Goal: Task Accomplishment & Management: Manage account settings

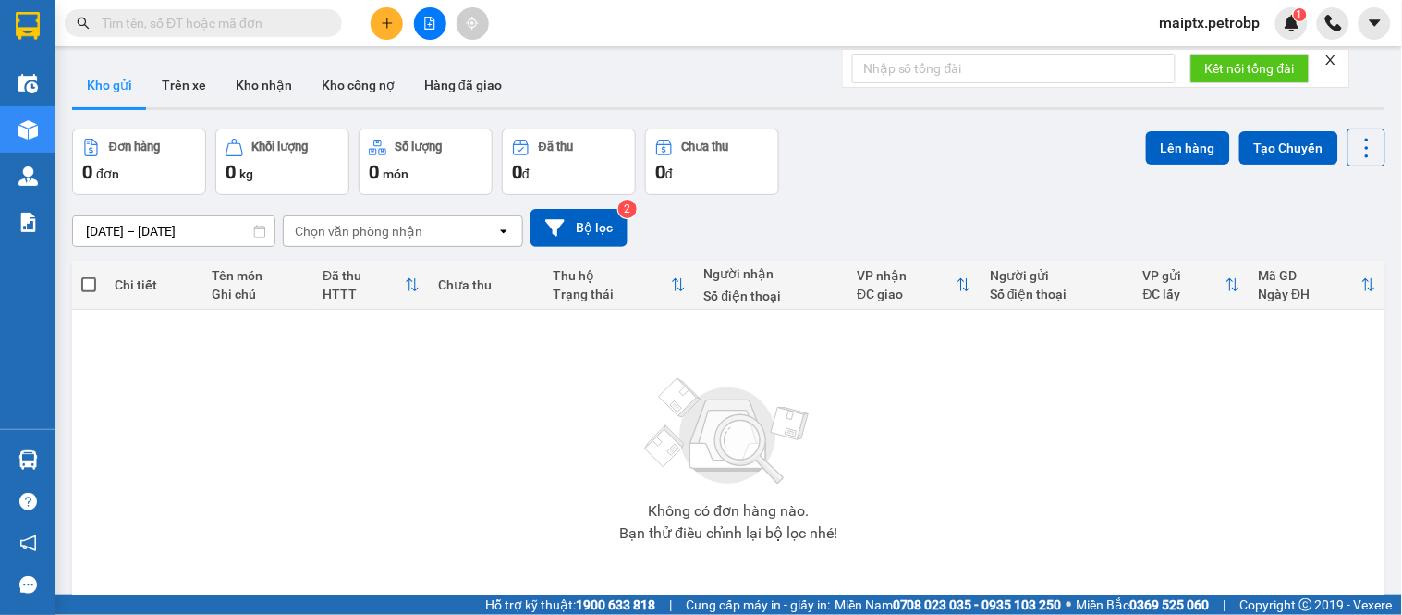
click at [1213, 23] on span "maiptx.petrobp" at bounding box center [1210, 22] width 130 height 23
click at [1222, 66] on span "Đăng xuất" at bounding box center [1218, 57] width 93 height 20
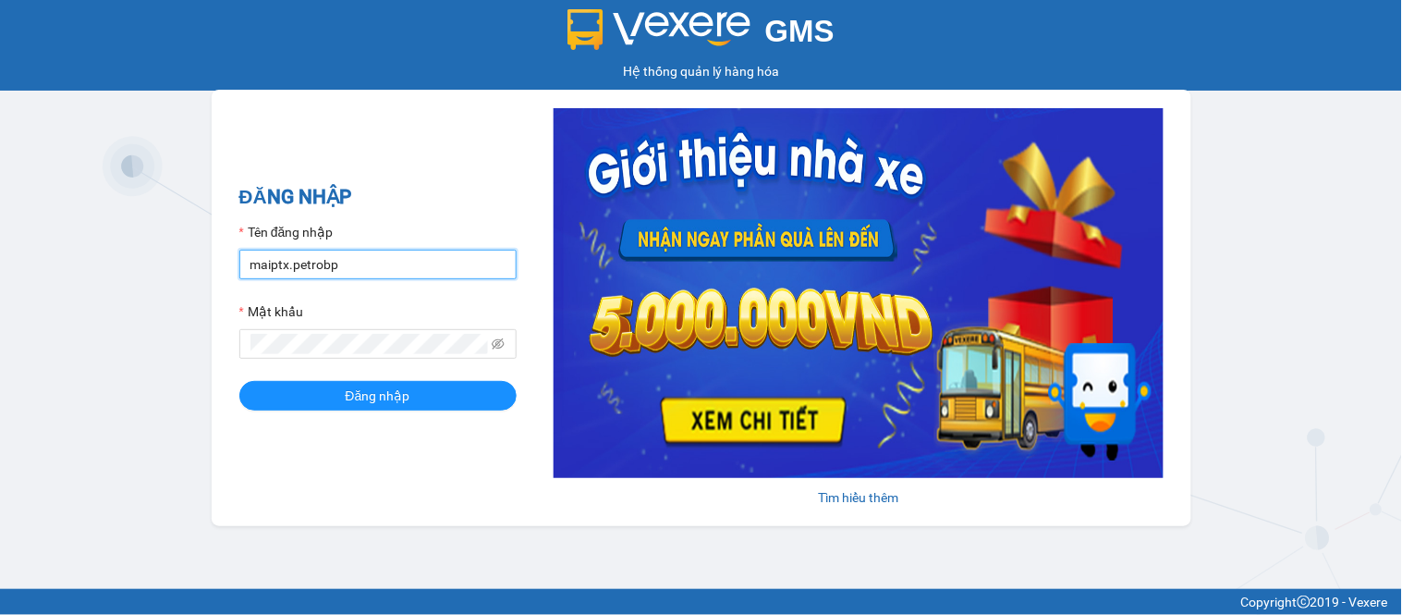
click at [366, 262] on input "maiptx.petrobp" at bounding box center [377, 265] width 277 height 30
type input "dienpt.petrobp"
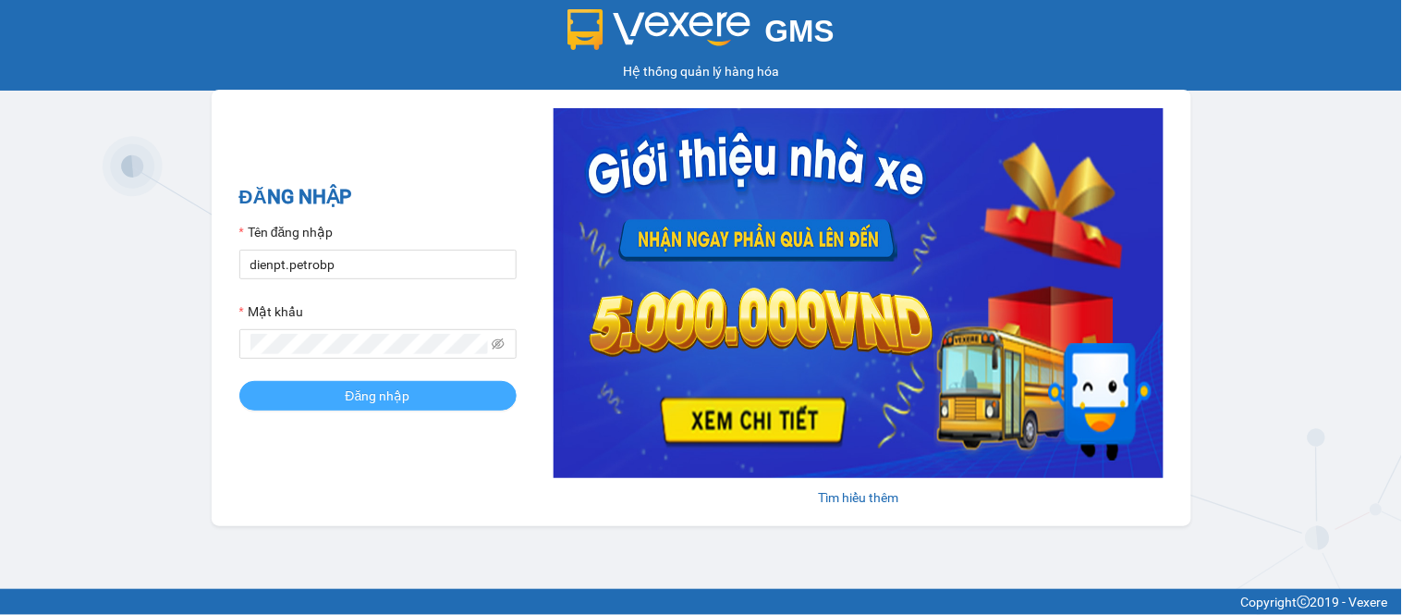
click at [293, 401] on button "Đăng nhập" at bounding box center [377, 396] width 277 height 30
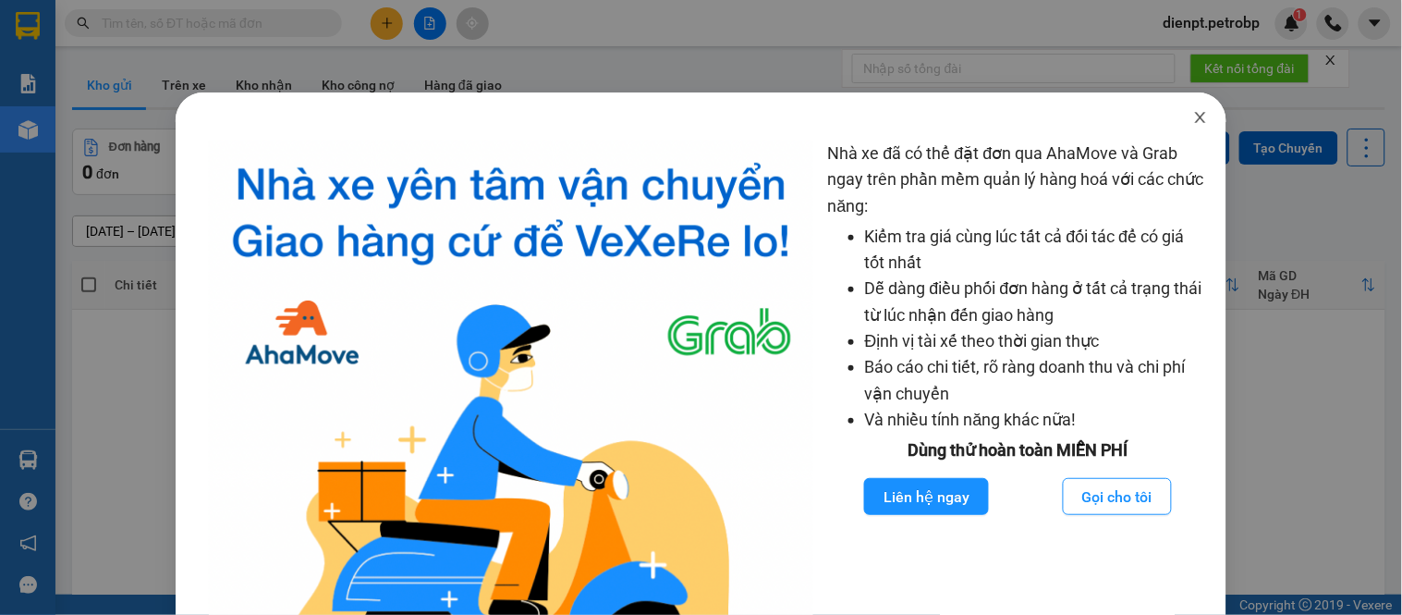
click at [1193, 116] on icon "close" at bounding box center [1200, 117] width 15 height 15
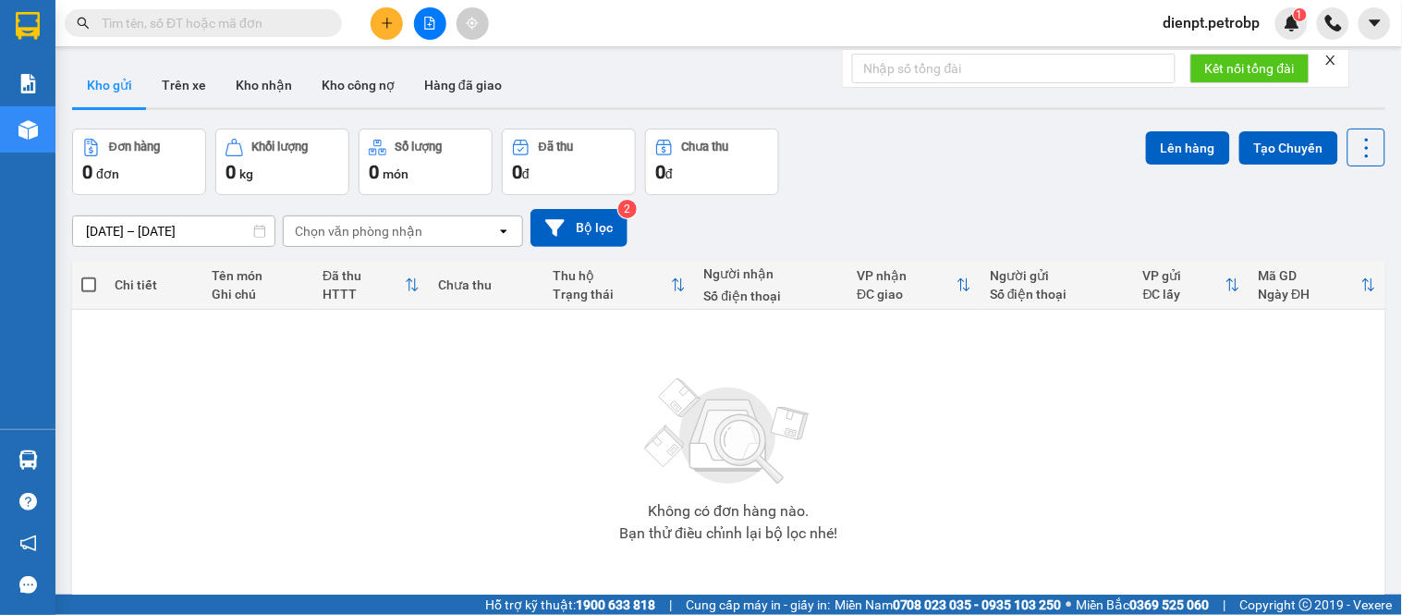
click at [758, 224] on div "13/09/2025 – 14/09/2025 Press the down arrow key to interact with the calendar …" at bounding box center [728, 228] width 1313 height 38
click at [980, 182] on div "Đơn hàng 0 đơn Khối lượng 0 kg Số lượng 0 món Đã thu 0 đ Chưa thu 0 đ Lên hàng …" at bounding box center [728, 161] width 1313 height 67
click at [937, 158] on div "Đơn hàng 0 đơn Khối lượng 0 kg Số lượng 0 món Đã thu 0 đ Chưa thu 0 đ Lên hàng …" at bounding box center [728, 161] width 1313 height 67
click at [1333, 62] on icon "close" at bounding box center [1330, 60] width 13 height 13
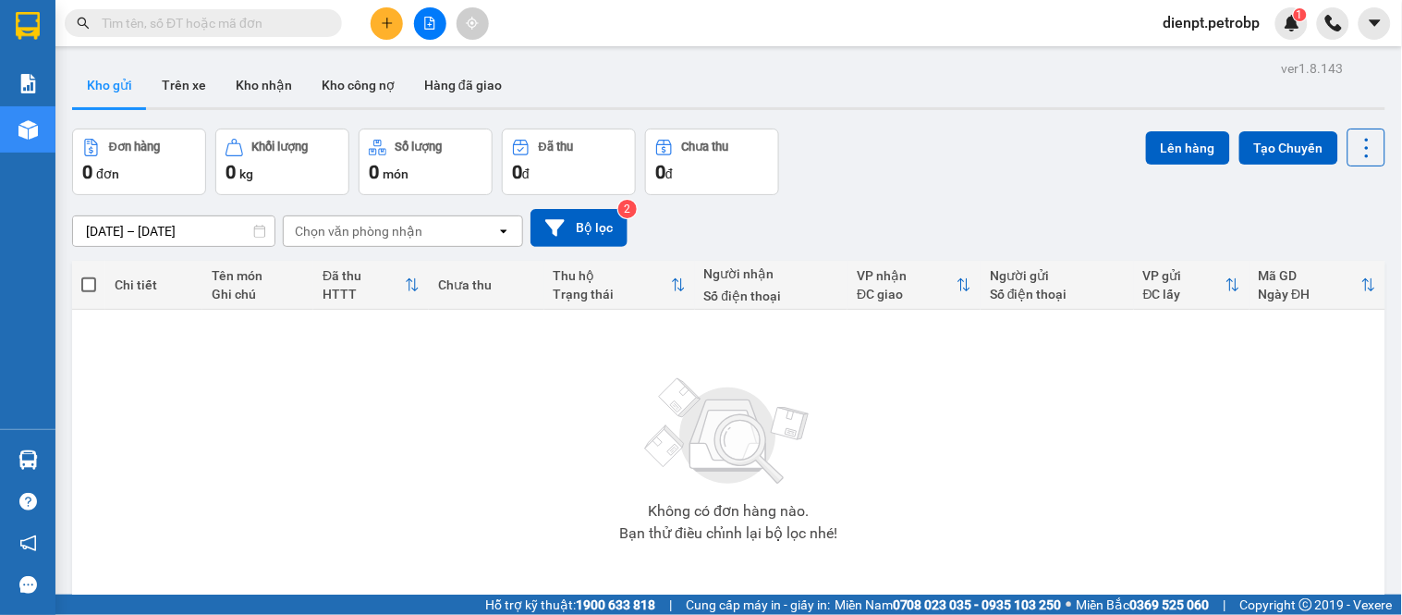
click at [938, 191] on div "Đơn hàng 0 đơn Khối lượng 0 kg Số lượng 0 món Đã thu 0 đ Chưa thu 0 đ Lên hàng …" at bounding box center [728, 161] width 1313 height 67
click at [592, 79] on div "Kho gửi Trên xe Kho nhận Kho công nợ Hàng đã giao" at bounding box center [728, 87] width 1313 height 49
drag, startPoint x: 938, startPoint y: 160, endPoint x: 362, endPoint y: 10, distance: 594.9
click at [938, 159] on div "Đơn hàng 0 đơn Khối lượng 0 kg Số lượng 0 món Đã thu 0 đ Chưa thu 0 đ Lên hàng …" at bounding box center [728, 161] width 1313 height 67
click at [188, 89] on button "Trên xe" at bounding box center [184, 85] width 74 height 44
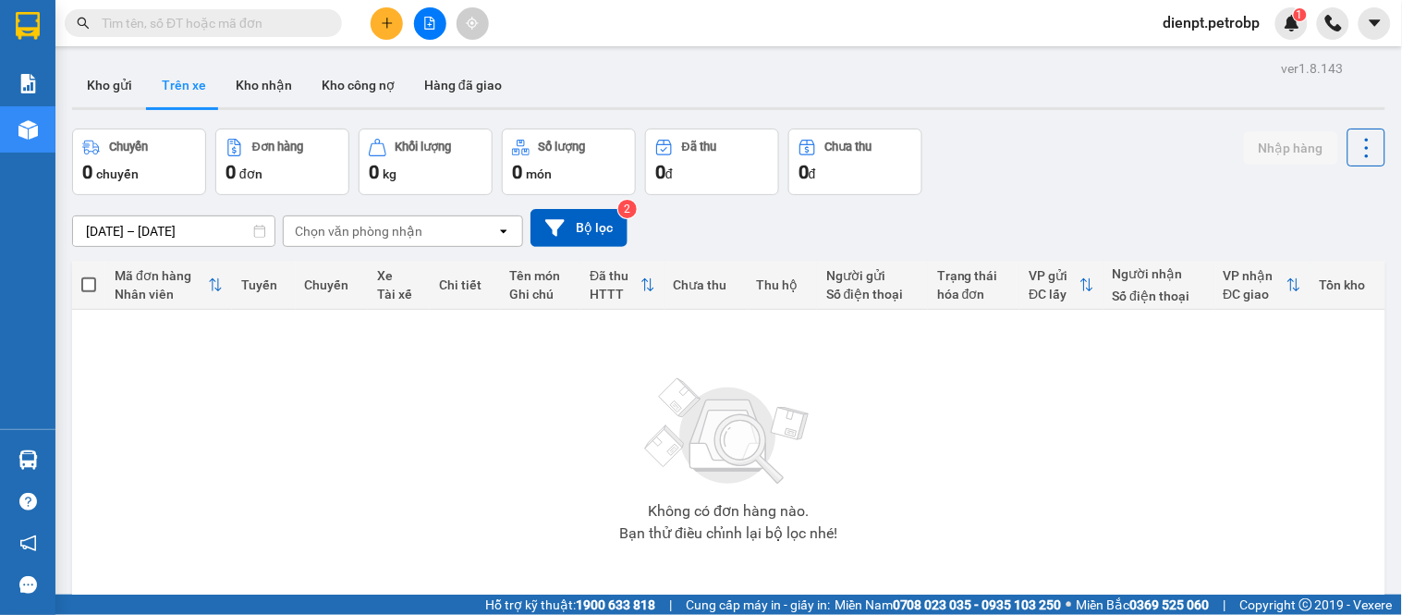
click at [1039, 186] on div "Chuyến 0 chuyến Đơn hàng 0 đơn Khối lượng 0 kg Số lượng 0 món Đã thu 0 đ Chưa t…" at bounding box center [728, 161] width 1313 height 67
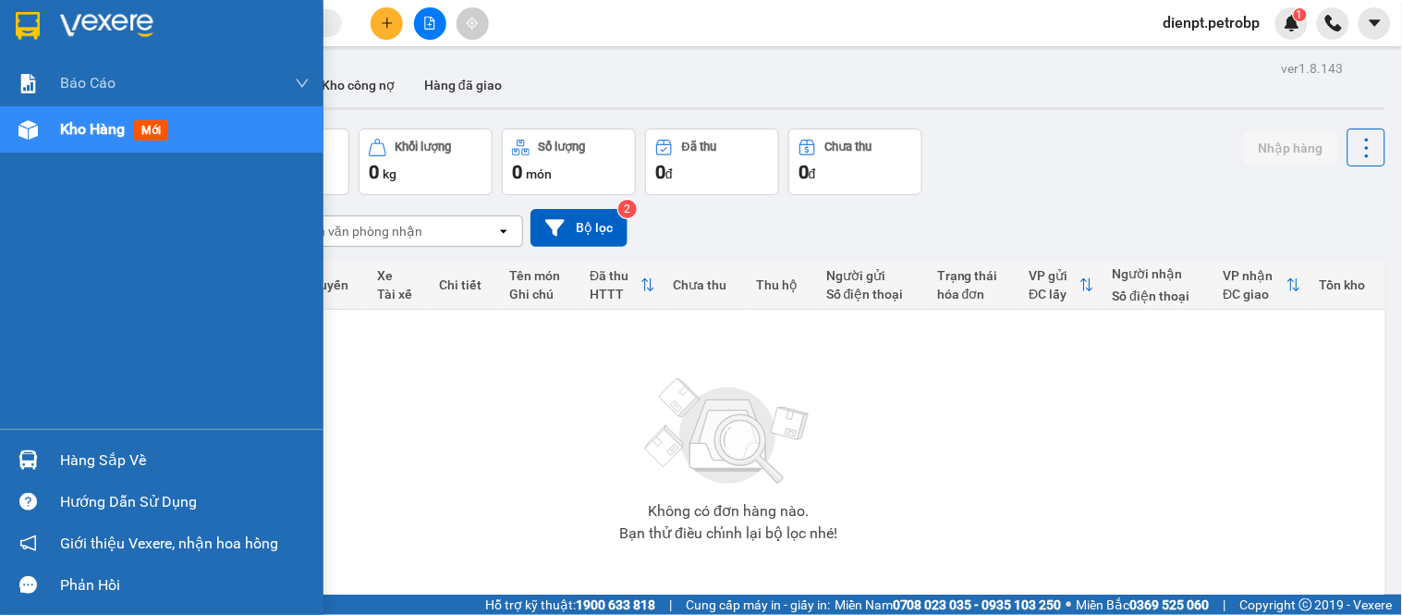
click at [41, 462] on div at bounding box center [28, 460] width 32 height 32
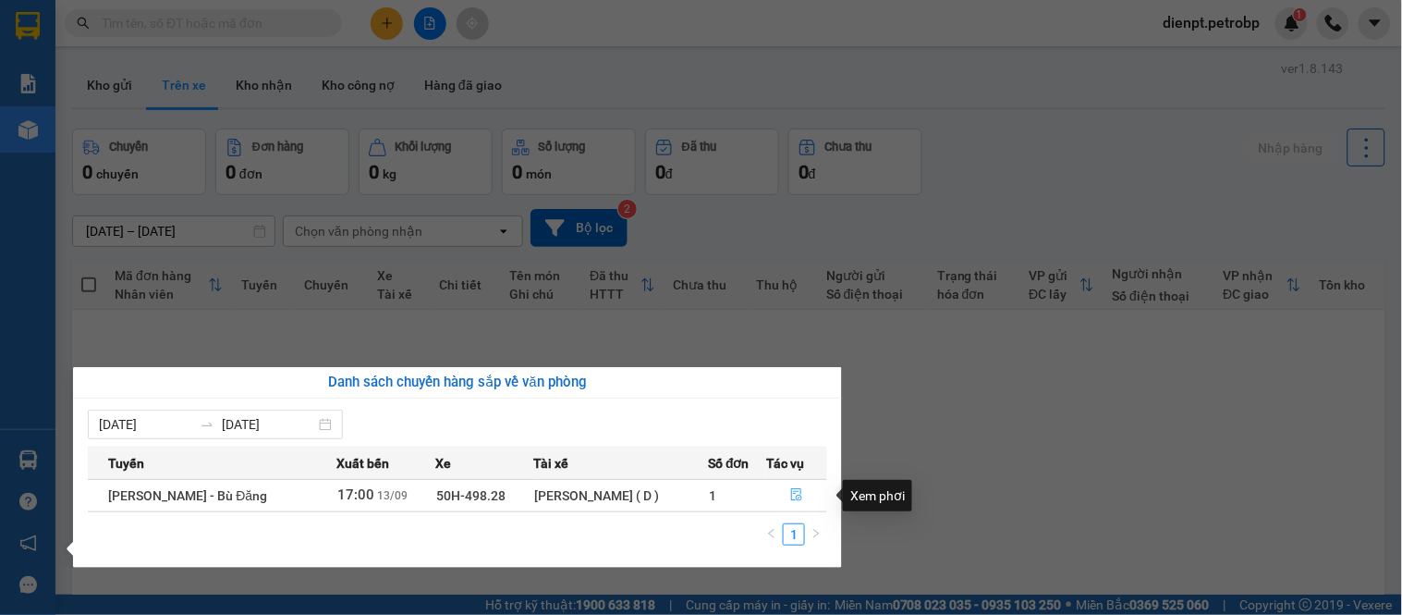
click at [790, 495] on icon "file-done" at bounding box center [796, 494] width 13 height 13
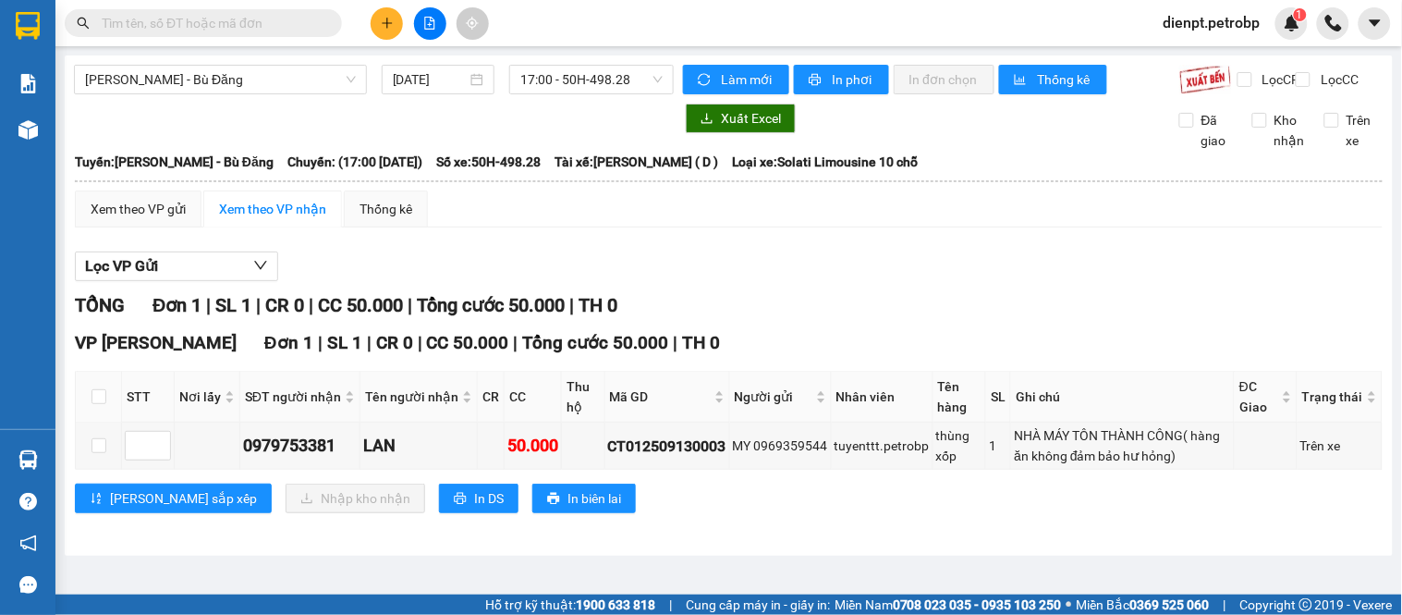
click at [848, 527] on div "VP Minh Hưng Đơn 1 | SL 1 | CR 0 | CC 50.000 | Tổng cước 50.000 | TH 0 STT Nơi …" at bounding box center [729, 428] width 1308 height 198
click at [316, 458] on div "0979753381" at bounding box center [300, 446] width 114 height 26
copy div "0979753381"
click at [305, 553] on div "Hồ Chí Minh - Bù Đăng 13/09/2025 17:00 - 50H-498.28 Làm mới In phơi In đơn chọn…" at bounding box center [729, 305] width 1328 height 500
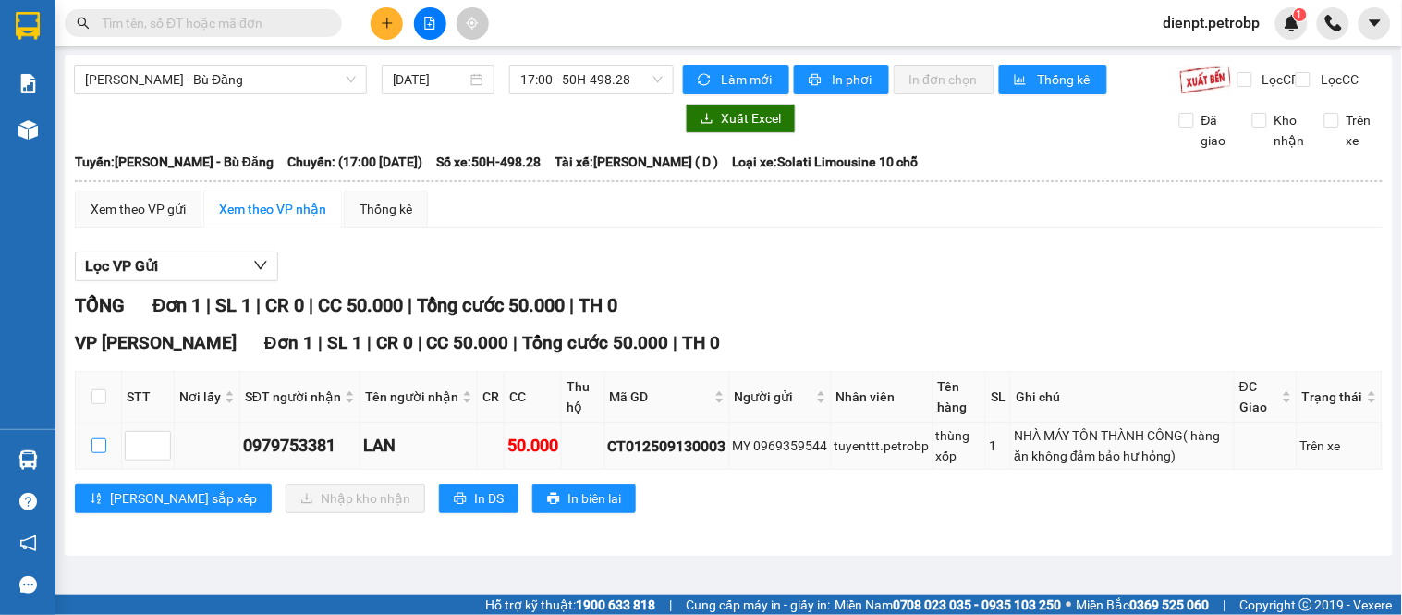
click at [100, 453] on input "checkbox" at bounding box center [98, 445] width 15 height 15
checkbox input "true"
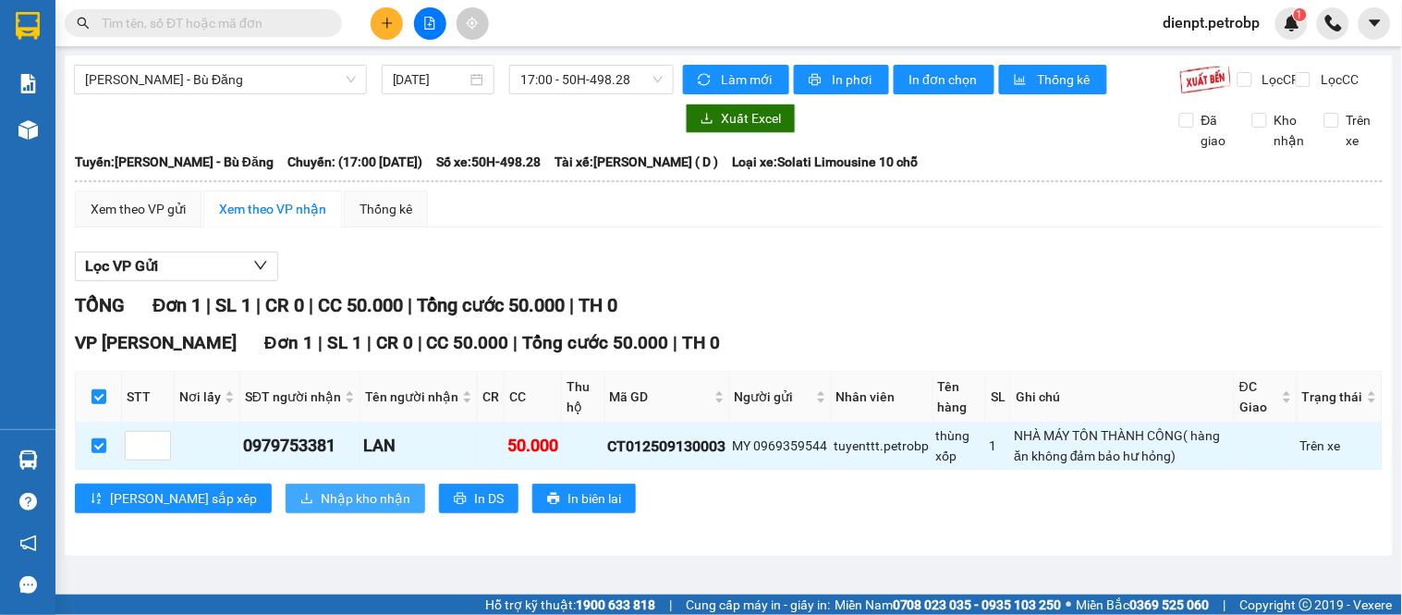
click at [321, 508] on span "Nhập kho nhận" at bounding box center [366, 498] width 90 height 20
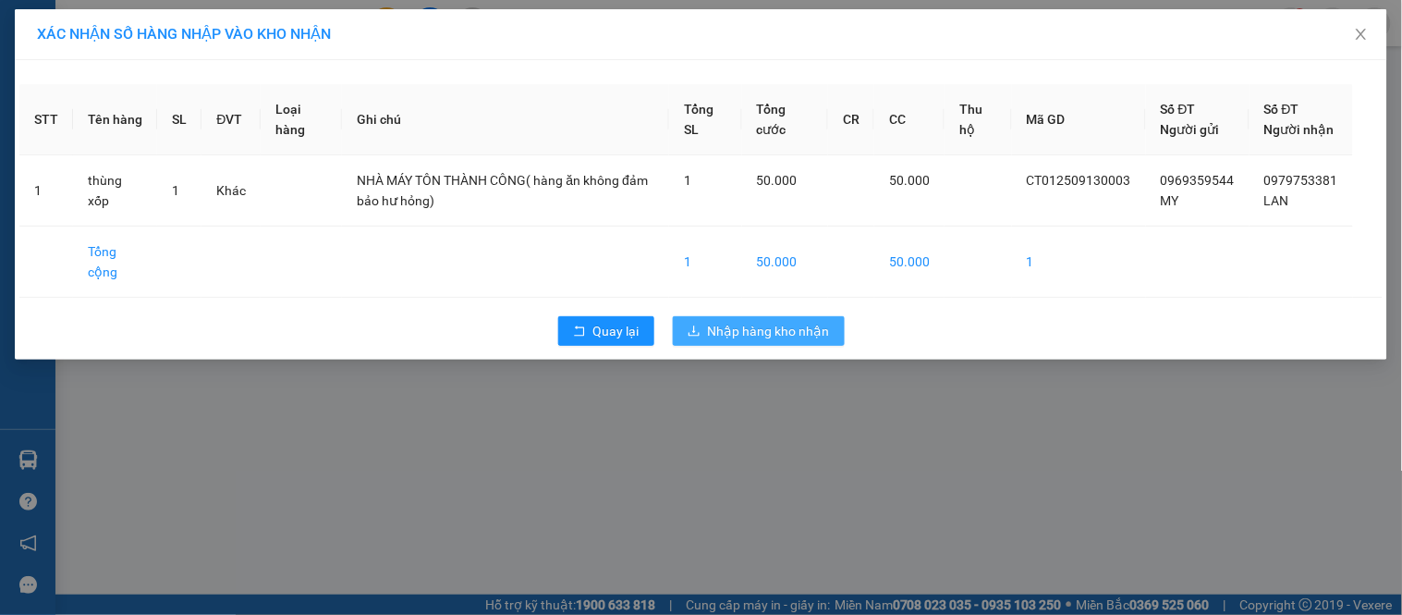
click at [763, 341] on span "Nhập hàng kho nhận" at bounding box center [769, 331] width 122 height 20
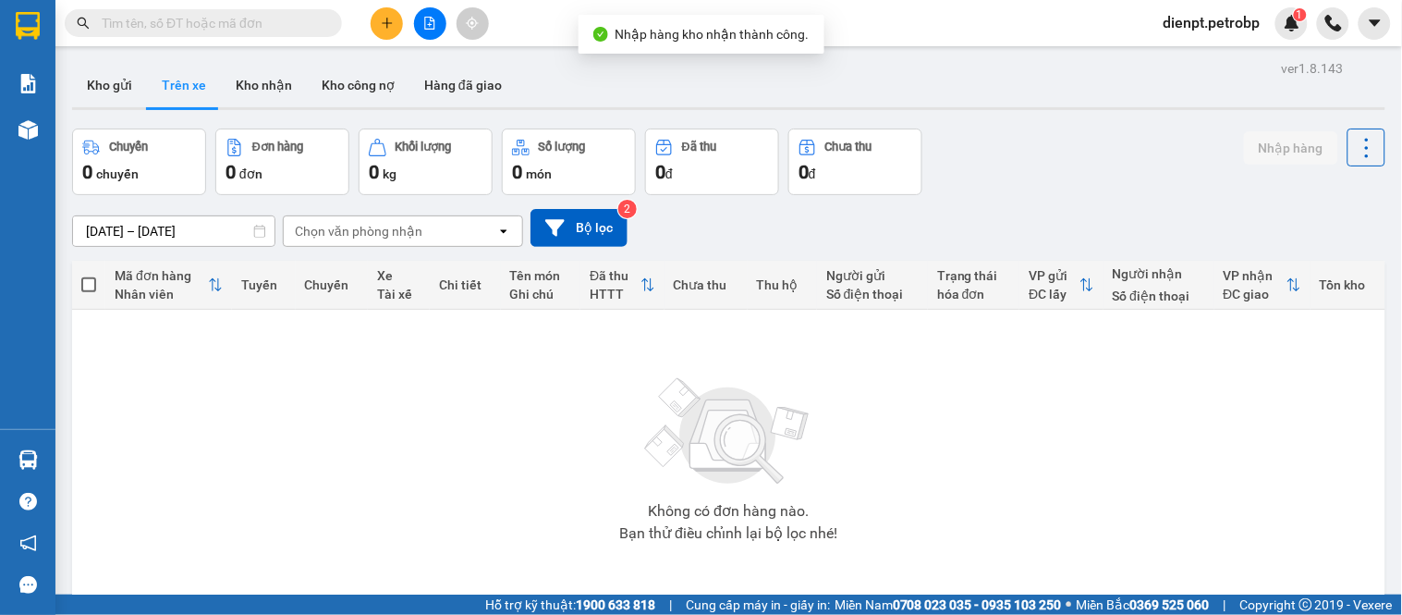
click at [985, 181] on div "Chuyến 0 chuyến Đơn hàng 0 đơn Khối lượng 0 kg Số lượng 0 món Đã thu 0 đ Chưa t…" at bounding box center [728, 161] width 1313 height 67
click at [279, 78] on button "Kho nhận" at bounding box center [264, 85] width 86 height 44
type input "12/09/2025 – 14/09/2025"
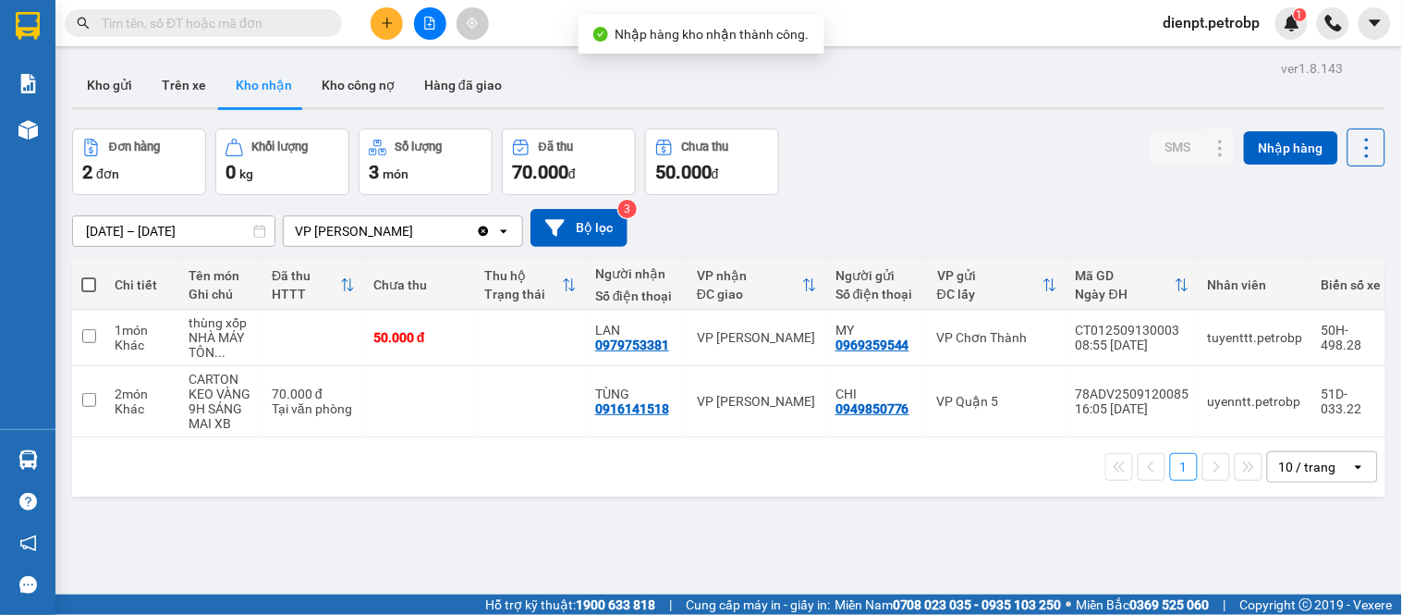
click at [1035, 122] on div "ver 1.8.143 Kho gửi Trên xe Kho nhận Kho công nợ Hàng đã giao Đơn hàng 2 đơn Kh…" at bounding box center [729, 362] width 1328 height 615
click at [928, 177] on div "Đơn hàng 2 đơn Khối lượng 0 kg Số lượng 3 món Đã thu 70.000 đ Chưa thu 50.000 đ…" at bounding box center [728, 161] width 1313 height 67
click at [845, 189] on div "Đơn hàng 2 đơn Khối lượng 0 kg Số lượng 3 món Đã thu 70.000 đ Chưa thu 50.000 đ…" at bounding box center [728, 161] width 1313 height 67
click at [999, 150] on div "Đơn hàng 2 đơn Khối lượng 0 kg Số lượng 3 món Đã thu 70.000 đ Chưa thu 50.000 đ…" at bounding box center [728, 161] width 1313 height 67
click at [931, 180] on div "Đơn hàng 2 đơn Khối lượng 0 kg Số lượng 3 món Đã thu 70.000 đ Chưa thu 50.000 đ…" at bounding box center [728, 161] width 1313 height 67
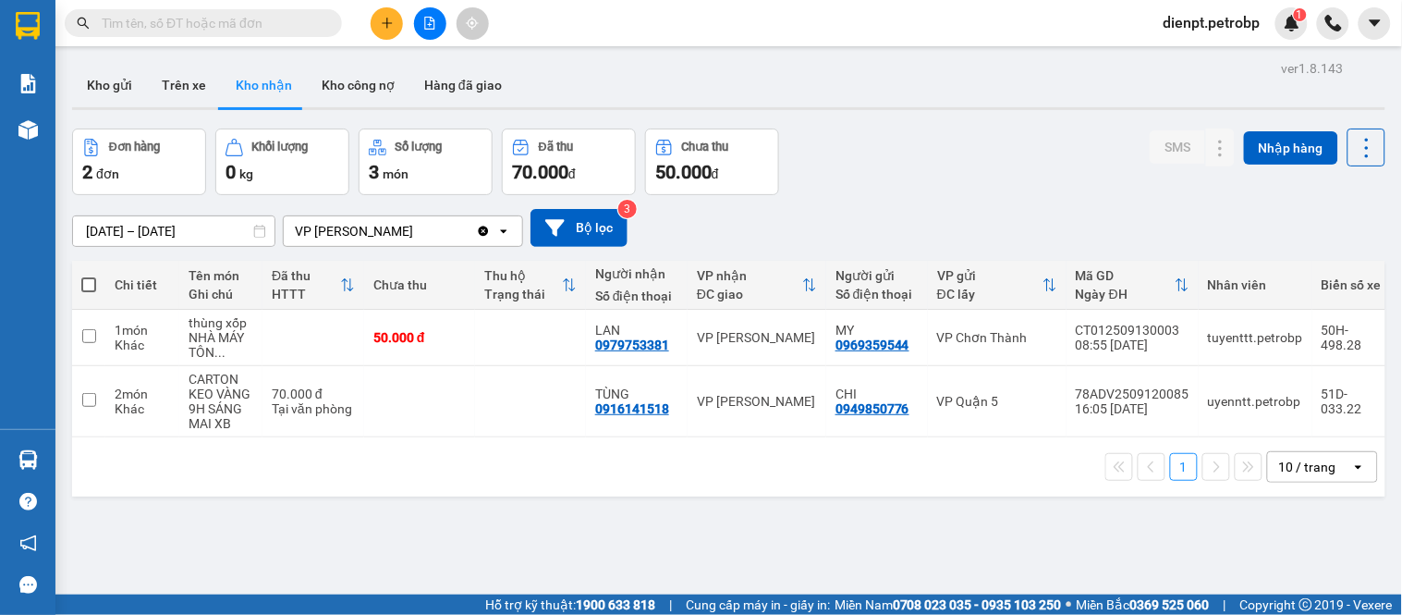
click at [782, 210] on div "12/09/2025 – 14/09/2025 Press the down arrow key to interact with the calendar …" at bounding box center [728, 228] width 1313 height 38
click at [881, 177] on div "Đơn hàng 2 đơn Khối lượng 0 kg Số lượng 3 món Đã thu 70.000 đ Chưa thu 50.000 đ…" at bounding box center [728, 161] width 1313 height 67
click at [814, 238] on div "12/09/2025 – 14/09/2025 Press the down arrow key to interact with the calendar …" at bounding box center [728, 228] width 1313 height 38
click at [684, 245] on div "12/09/2025 – 14/09/2025 Press the down arrow key to interact with the calendar …" at bounding box center [728, 228] width 1313 height 38
click at [685, 236] on div "12/09/2025 – 14/09/2025 Press the down arrow key to interact with the calendar …" at bounding box center [728, 228] width 1313 height 38
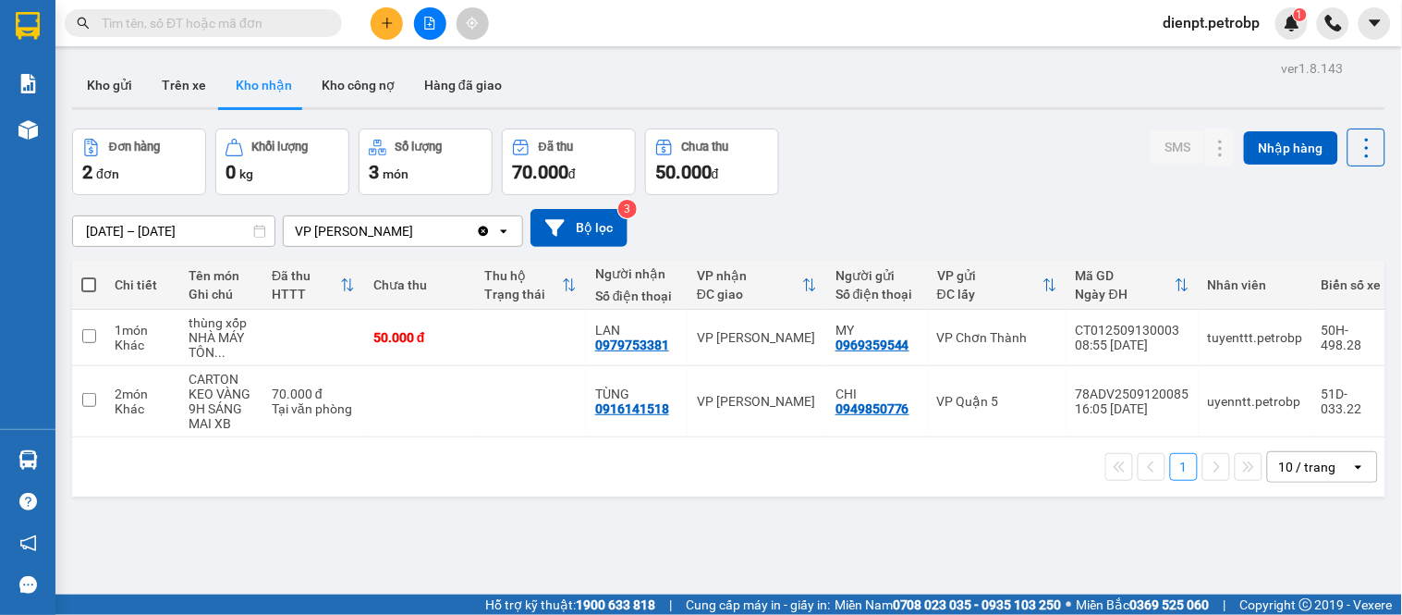
click at [1128, 224] on div "12/09/2025 – 14/09/2025 Press the down arrow key to interact with the calendar …" at bounding box center [728, 228] width 1313 height 38
click at [828, 235] on div "12/09/2025 – 14/09/2025 Press the down arrow key to interact with the calendar …" at bounding box center [728, 228] width 1313 height 38
click at [871, 219] on div "12/09/2025 – 14/09/2025 Press the down arrow key to interact with the calendar …" at bounding box center [728, 228] width 1313 height 38
click at [853, 204] on div "12/09/2025 – 14/09/2025 Press the down arrow key to interact with the calendar …" at bounding box center [728, 228] width 1313 height 66
drag, startPoint x: 592, startPoint y: 536, endPoint x: 749, endPoint y: 331, distance: 257.9
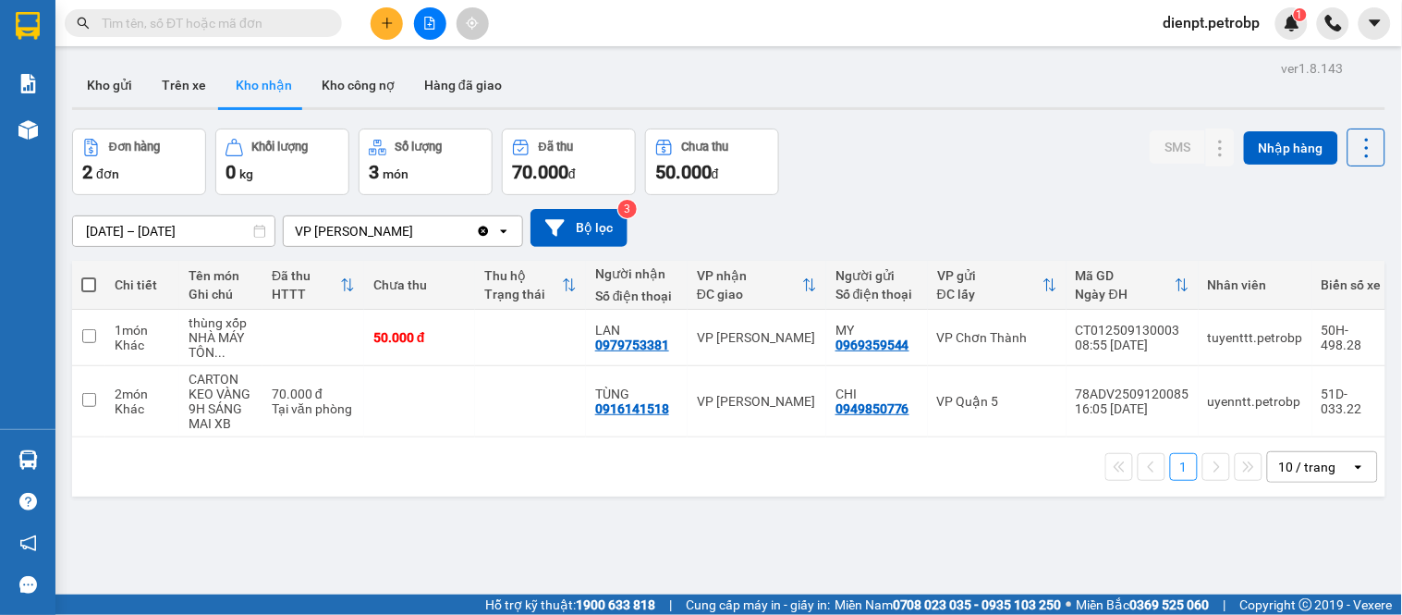
click at [599, 518] on div "ver 1.8.143 Kho gửi Trên xe Kho nhận Kho công nợ Hàng đã giao Đơn hàng 2 đơn Kh…" at bounding box center [729, 362] width 1328 height 615
click at [850, 189] on div "Đơn hàng 2 đơn Khối lượng 0 kg Số lượng 3 món Đã thu 70.000 đ Chưa thu 50.000 đ…" at bounding box center [728, 161] width 1313 height 67
click at [252, 542] on div "ver 1.8.143 Kho gửi Trên xe Kho nhận Kho công nợ Hàng đã giao Đơn hàng 2 đơn Kh…" at bounding box center [729, 362] width 1328 height 615
click at [841, 201] on div "12/09/2025 – 14/09/2025 Press the down arrow key to interact with the calendar …" at bounding box center [728, 228] width 1313 height 66
drag, startPoint x: 920, startPoint y: 561, endPoint x: 995, endPoint y: 228, distance: 341.2
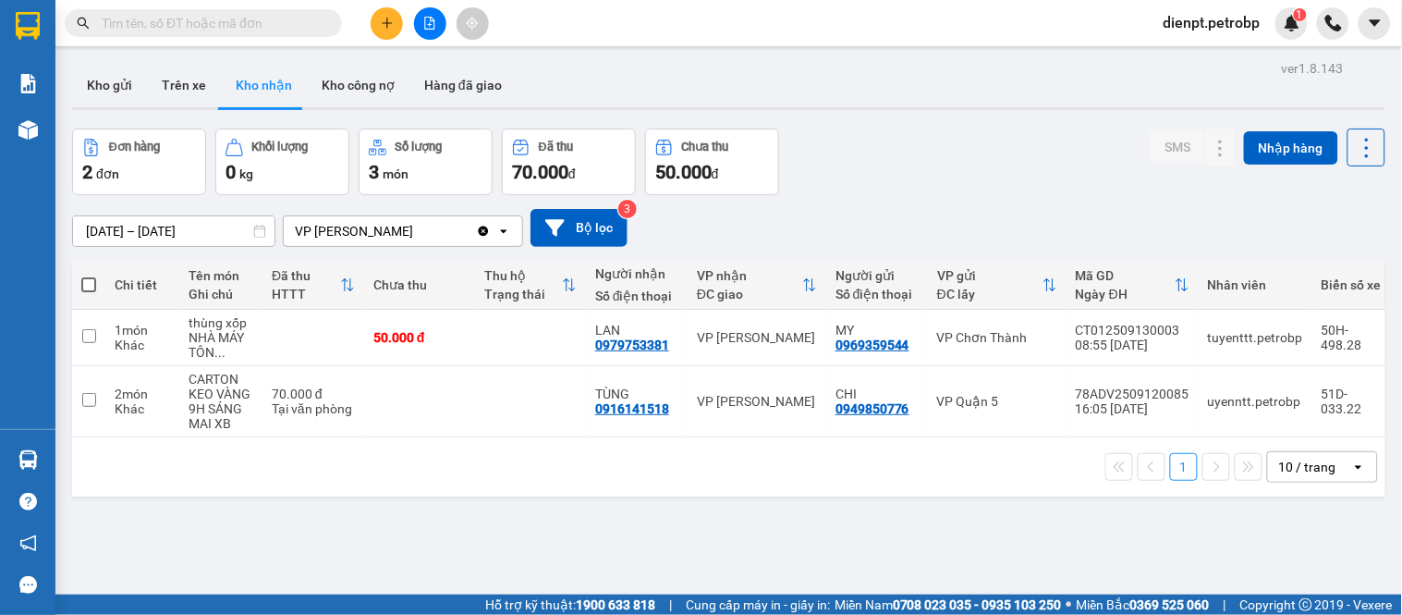
click at [920, 532] on div "ver 1.8.143 Kho gửi Trên xe Kho nhận Kho công nợ Hàng đã giao Đơn hàng 2 đơn Kh…" at bounding box center [729, 362] width 1328 height 615
click at [995, 213] on div "12/09/2025 – 14/09/2025 Press the down arrow key to interact with the calendar …" at bounding box center [728, 228] width 1313 height 38
click at [915, 134] on div "Đơn hàng 2 đơn Khối lượng 0 kg Số lượng 3 món Đã thu 70.000 đ Chưa thu 50.000 đ…" at bounding box center [728, 161] width 1313 height 67
click at [865, 194] on div "Đơn hàng 2 đơn Khối lượng 0 kg Số lượng 3 món Đã thu 70.000 đ Chưa thu 50.000 đ…" at bounding box center [728, 161] width 1313 height 67
click at [890, 205] on div "12/09/2025 – 14/09/2025 Press the down arrow key to interact with the calendar …" at bounding box center [728, 228] width 1313 height 66
